Goal: Transaction & Acquisition: Purchase product/service

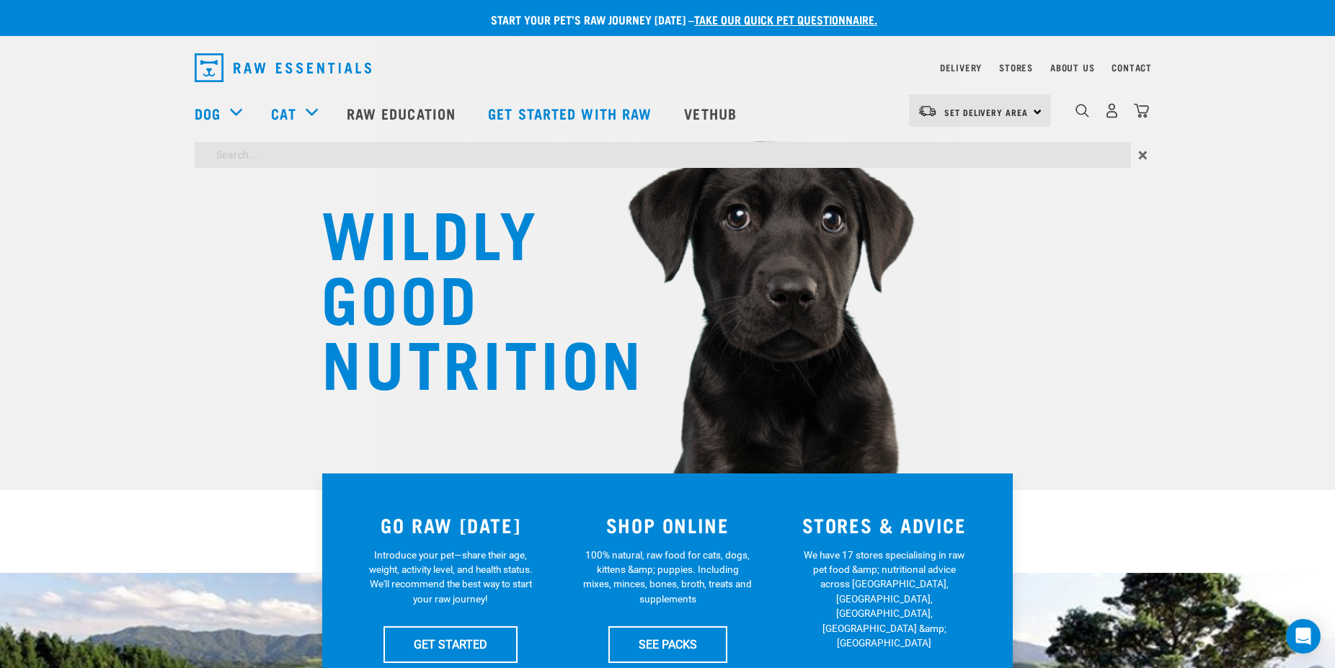
click at [219, 146] on input "search" at bounding box center [663, 155] width 937 height 26
type input "BROTH"
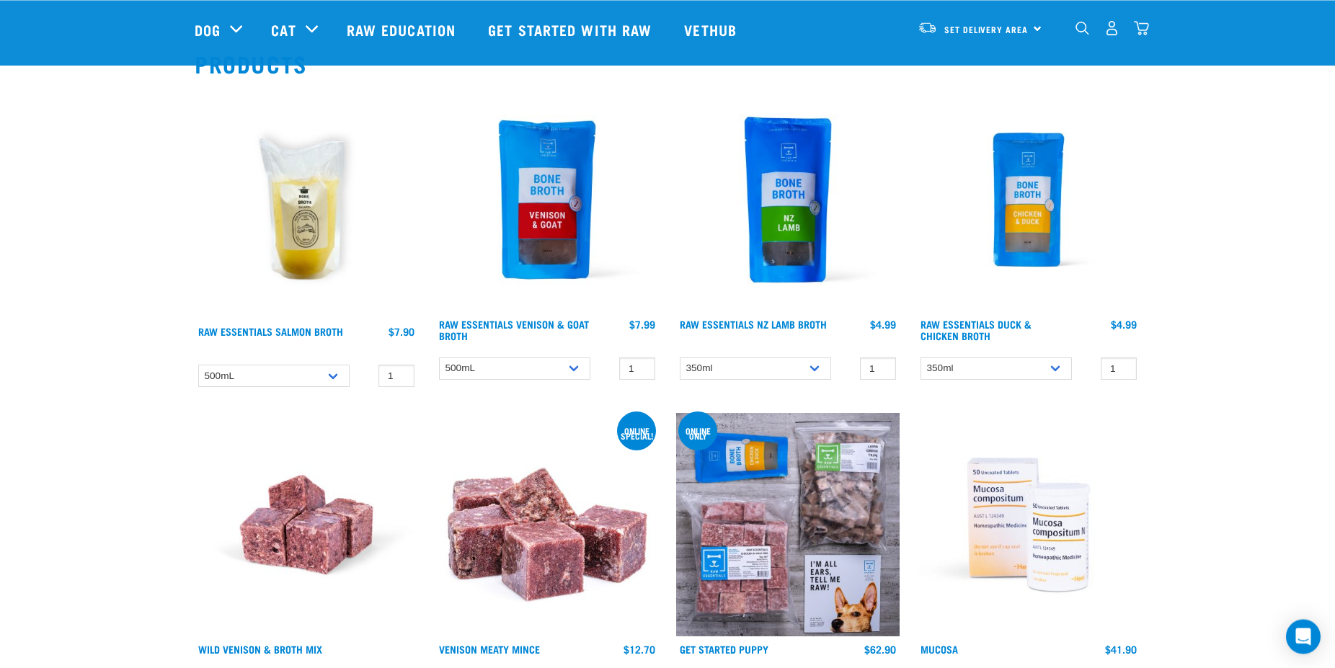
scroll to position [74, 0]
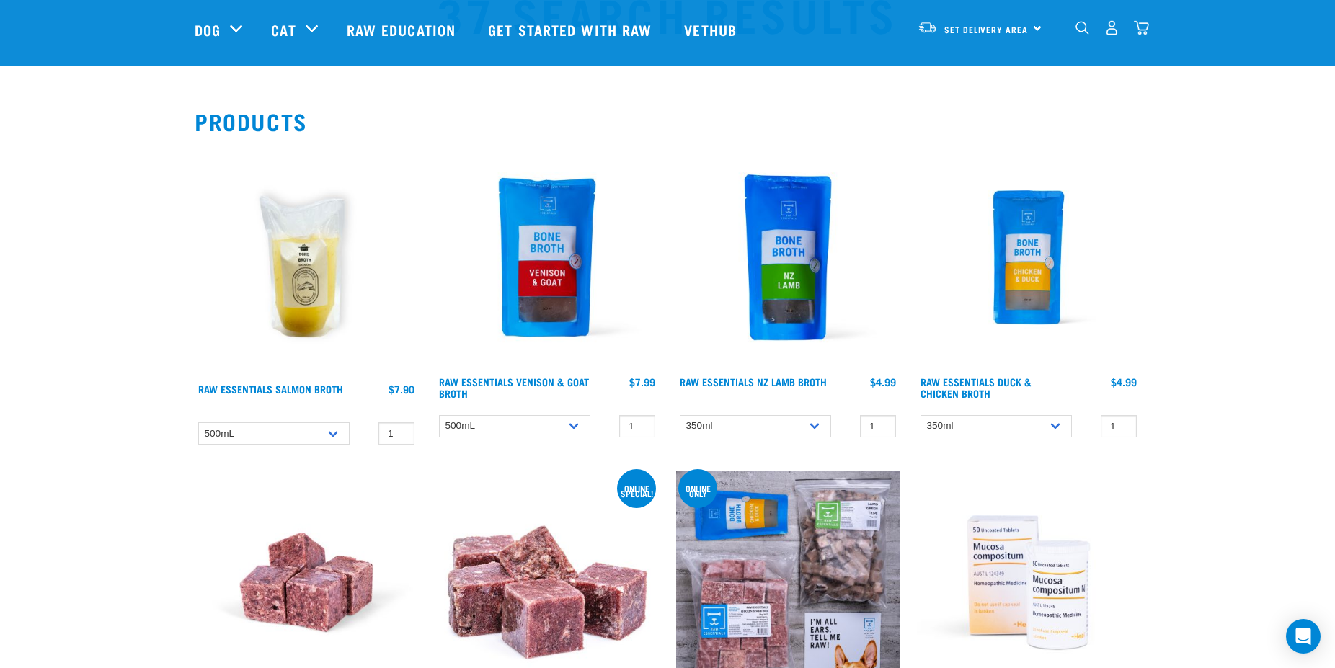
click at [1025, 285] on img at bounding box center [1028, 257] width 223 height 223
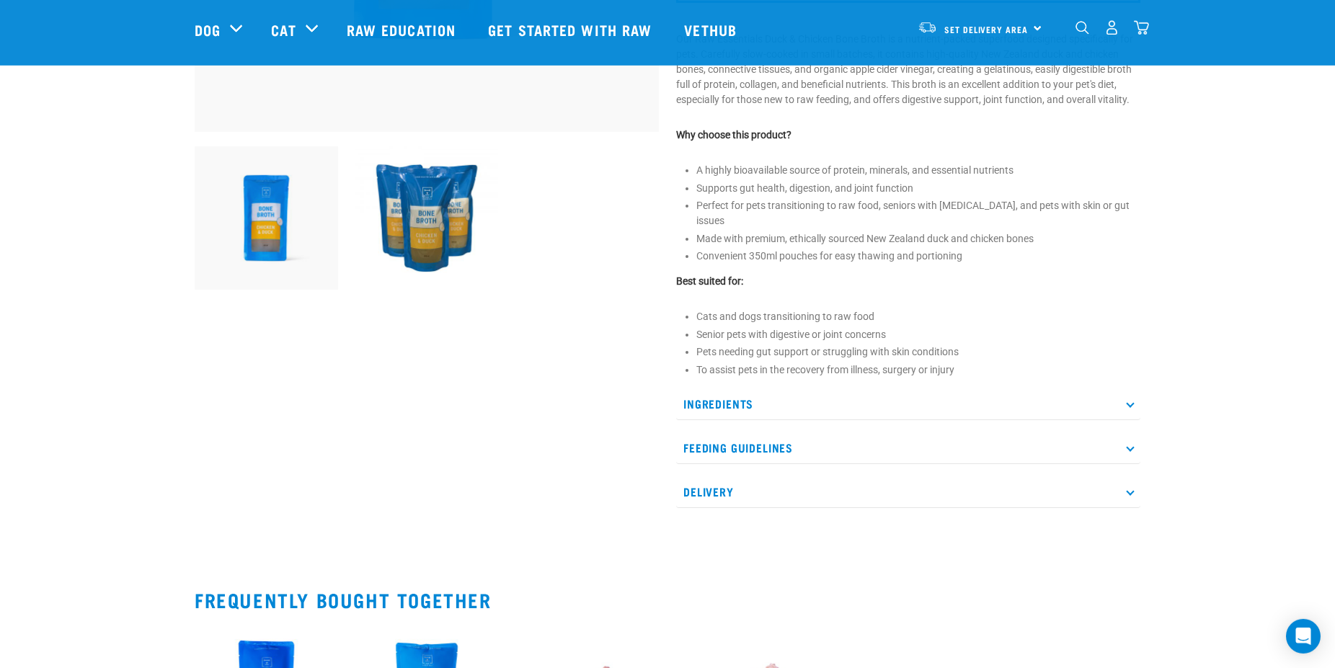
scroll to position [441, 0]
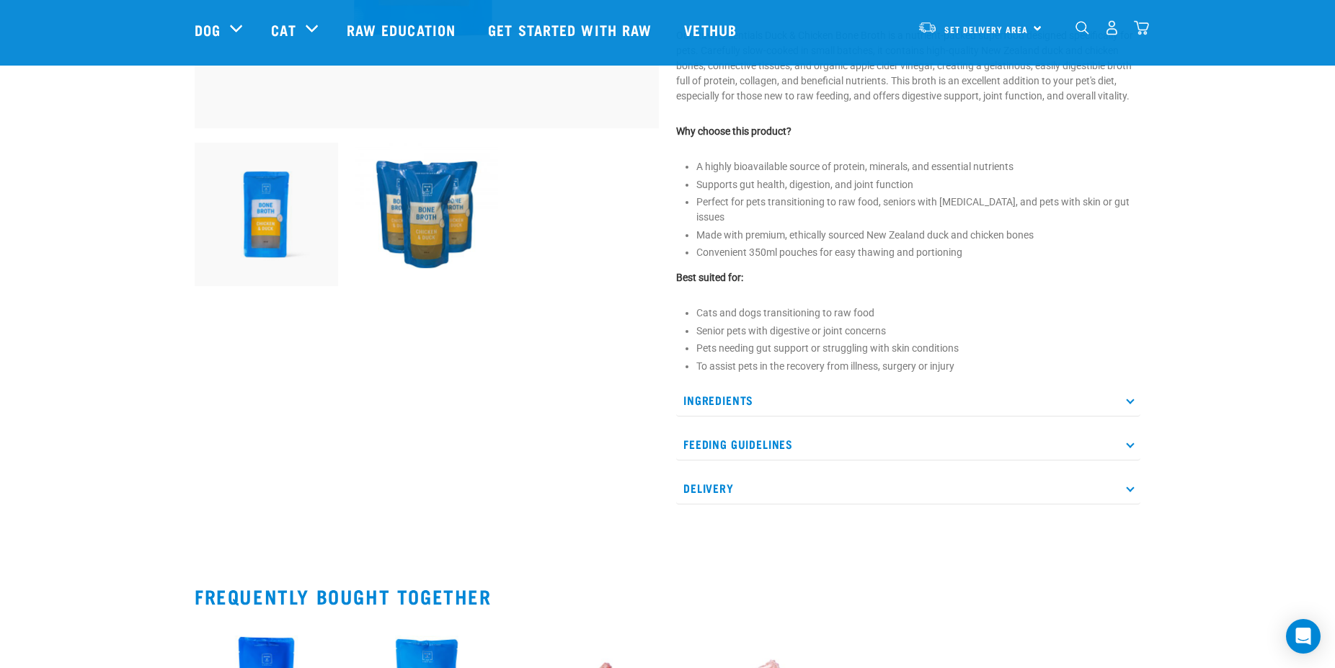
click at [1134, 413] on p "Ingredients" at bounding box center [908, 400] width 464 height 32
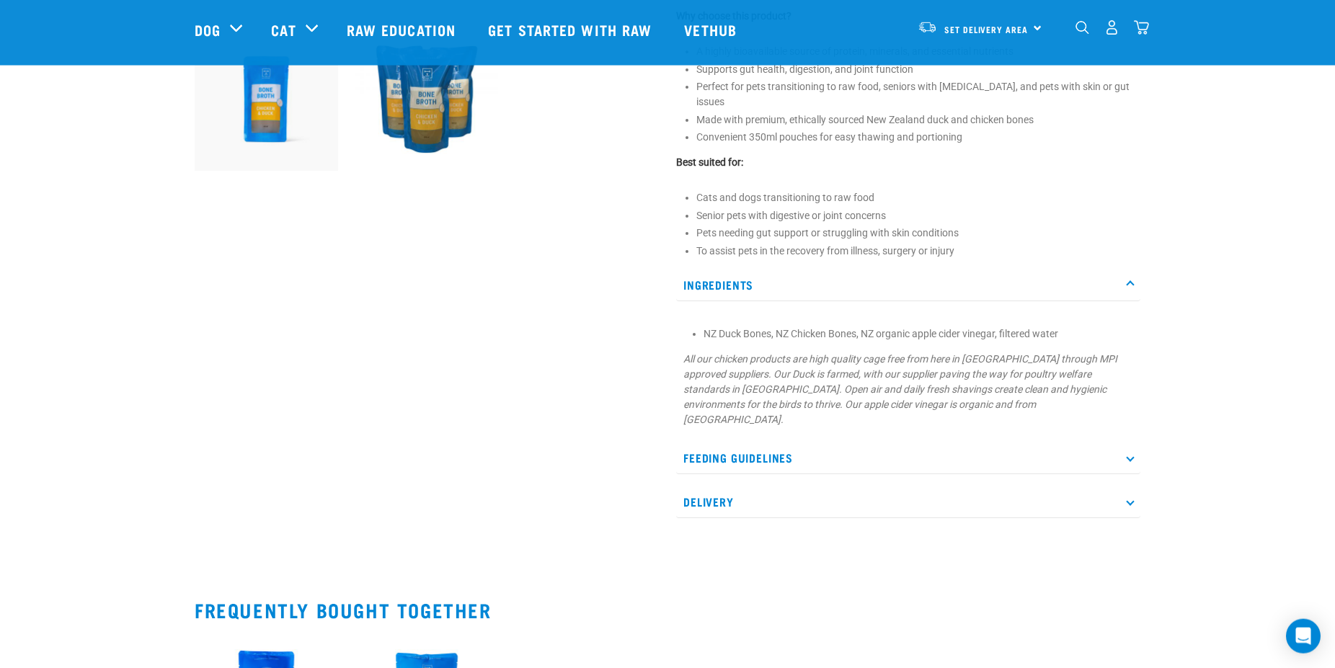
scroll to position [588, 0]
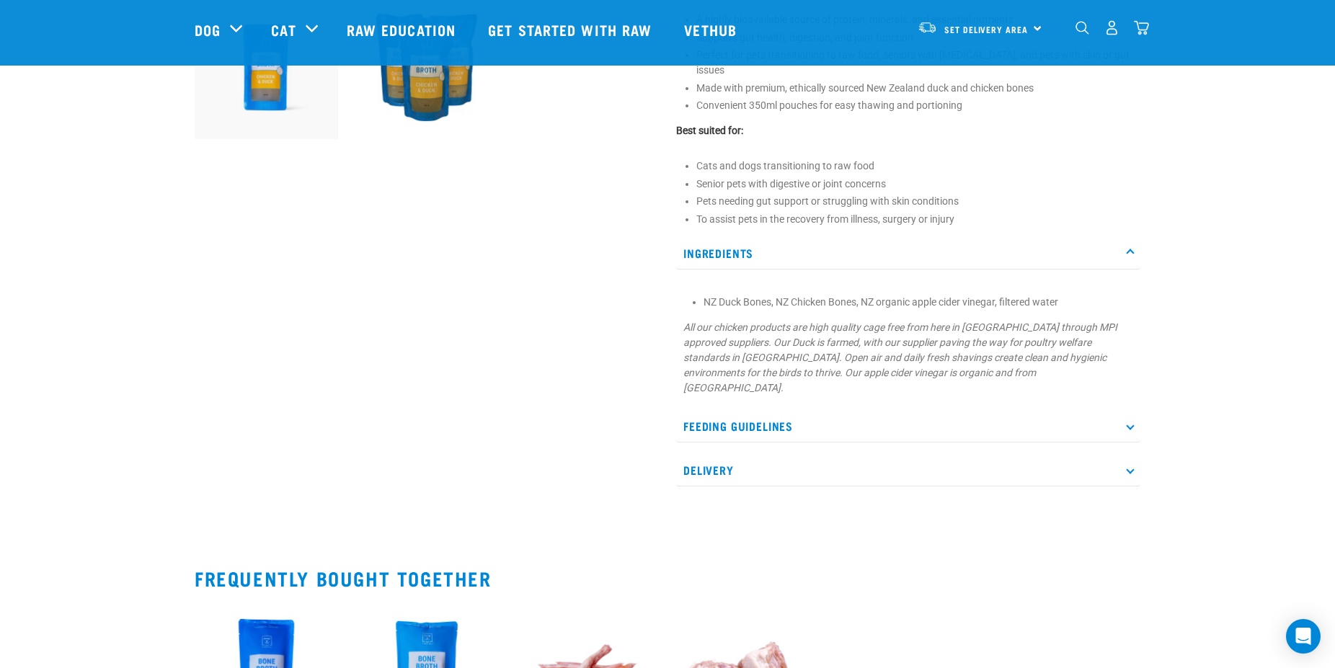
click at [1128, 428] on p "Feeding Guidelines" at bounding box center [908, 426] width 464 height 32
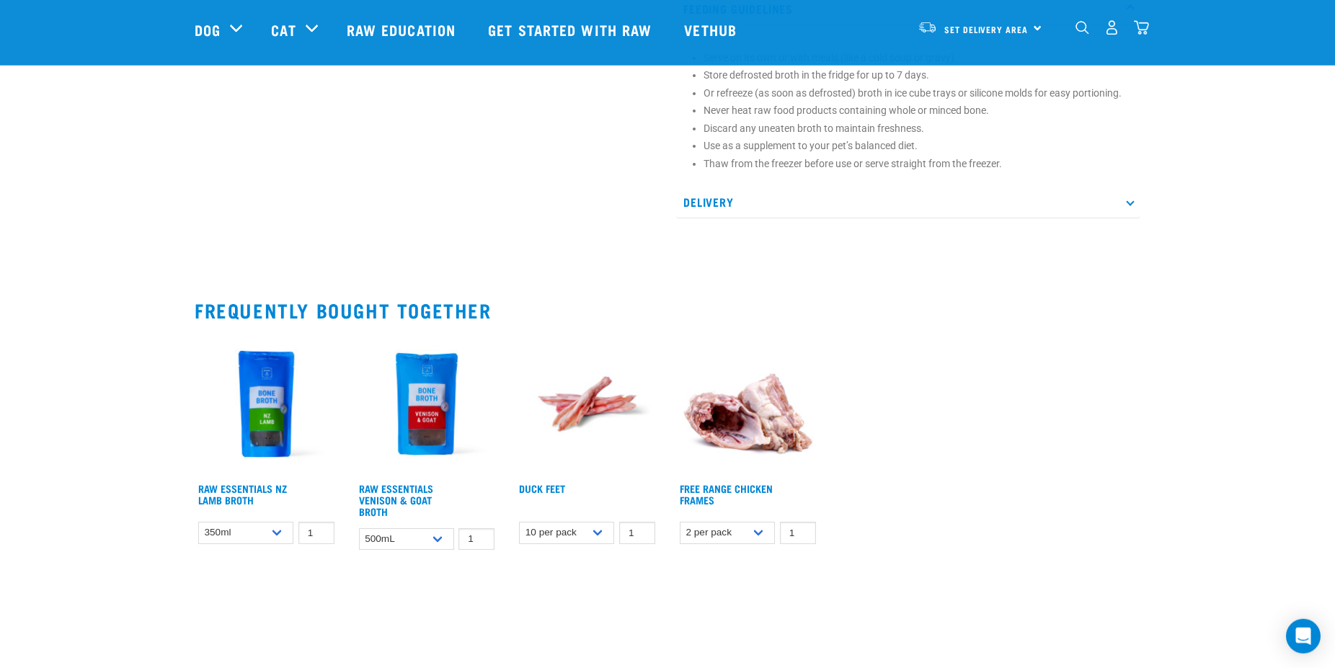
scroll to position [1030, 0]
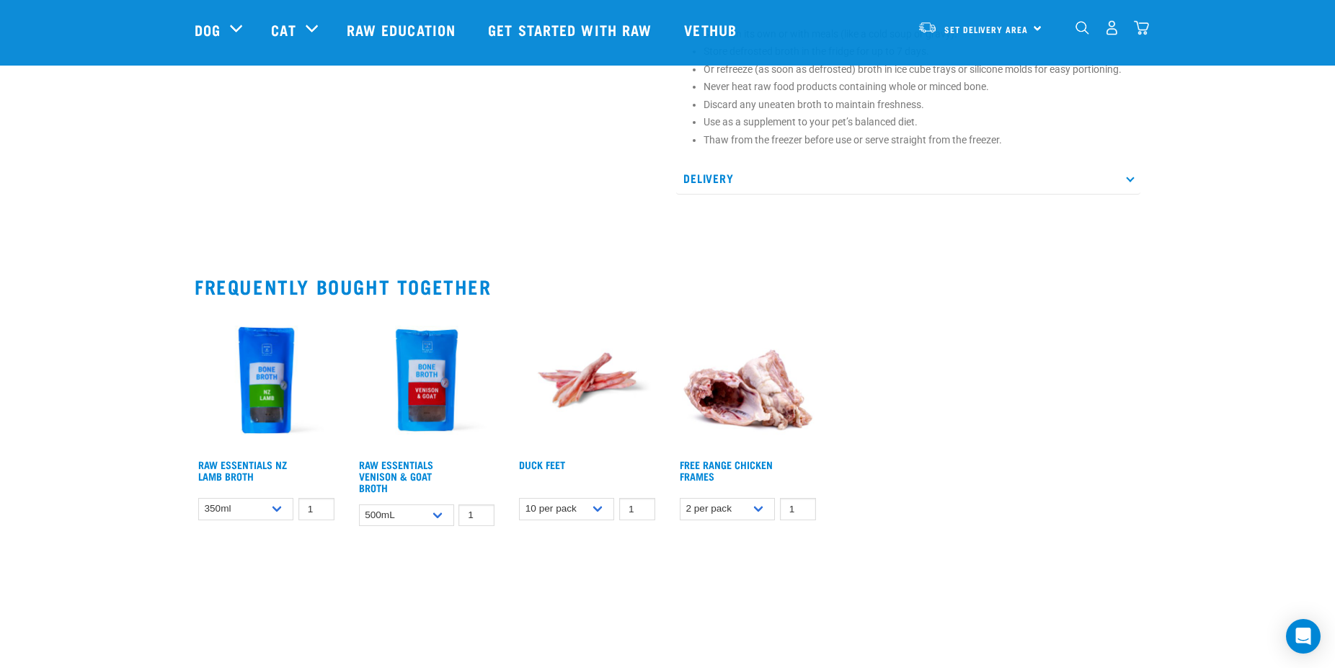
click at [756, 418] on img at bounding box center [747, 380] width 143 height 143
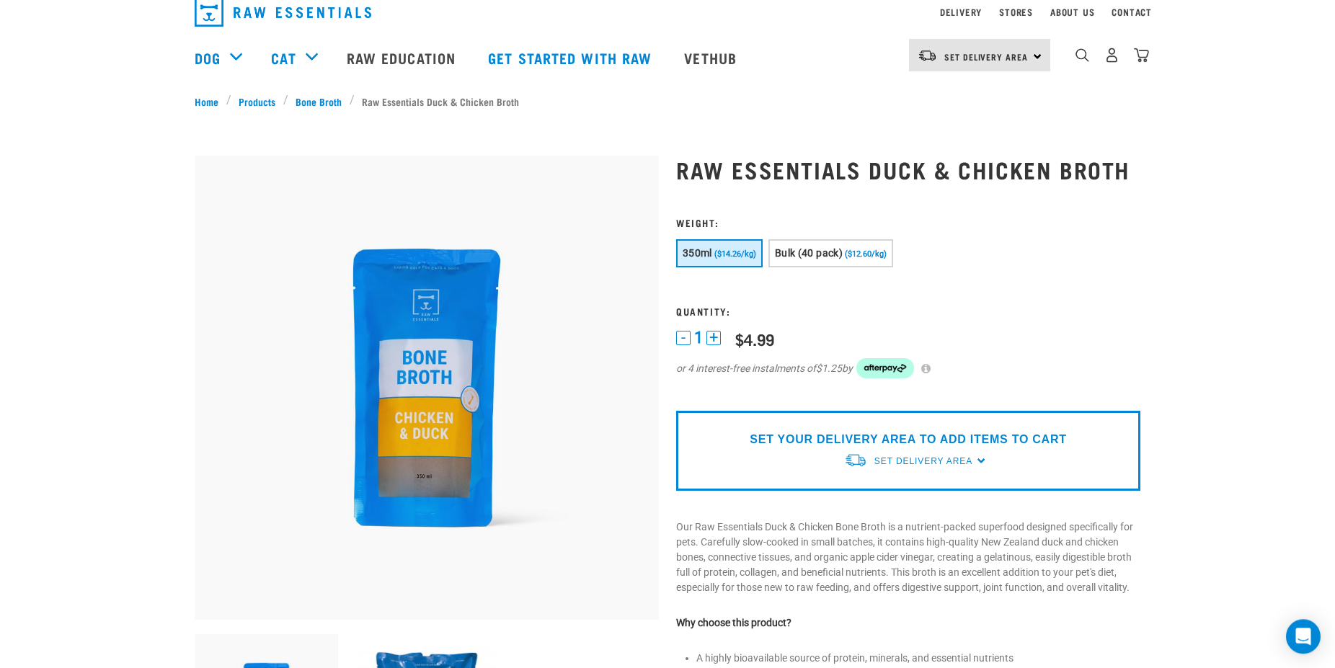
scroll to position [74, 0]
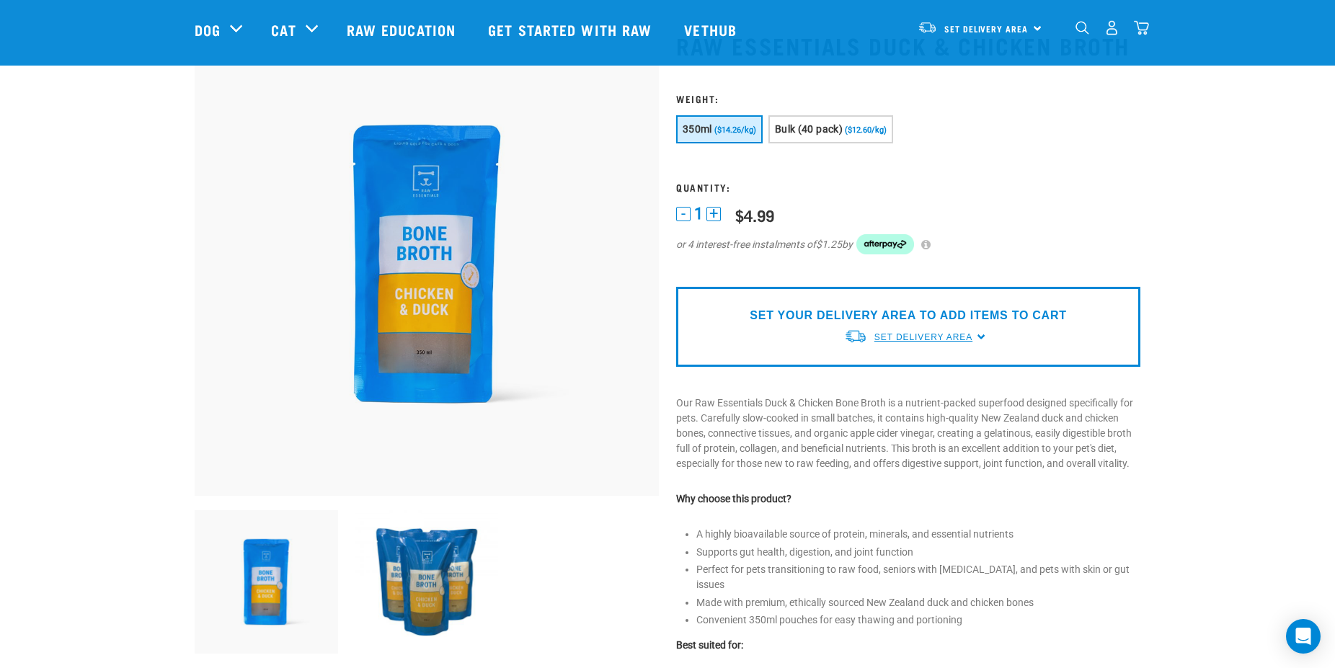
click at [936, 342] on span "Set Delivery Area" at bounding box center [924, 337] width 98 height 10
click at [903, 383] on link "[GEOGRAPHIC_DATA]" at bounding box center [915, 371] width 143 height 24
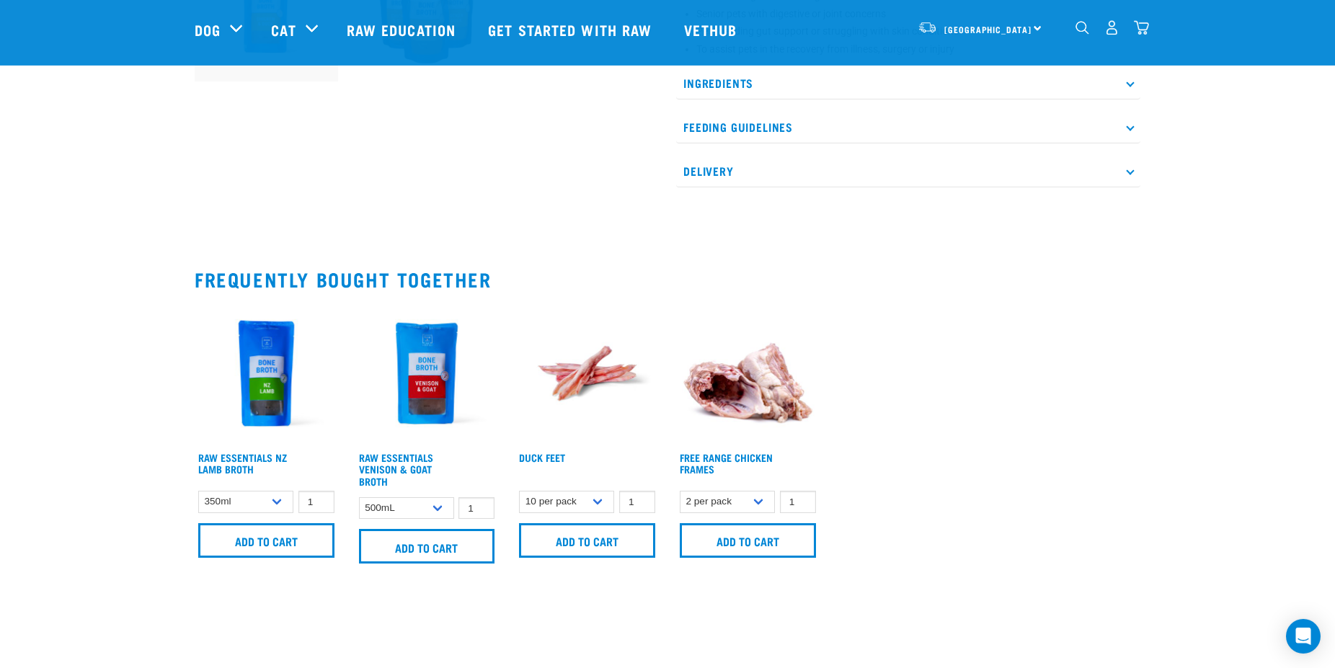
scroll to position [588, 0]
